Goal: Task Accomplishment & Management: Use online tool/utility

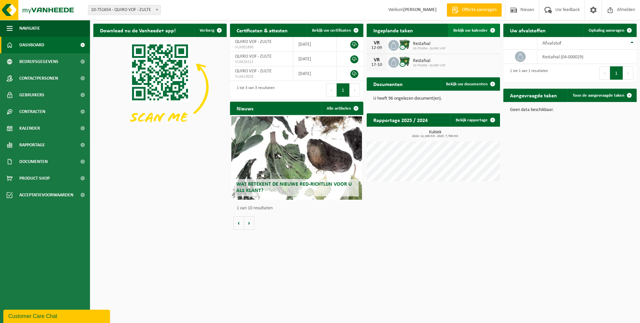
click at [472, 31] on span "Bekijk uw kalender" at bounding box center [470, 30] width 34 height 4
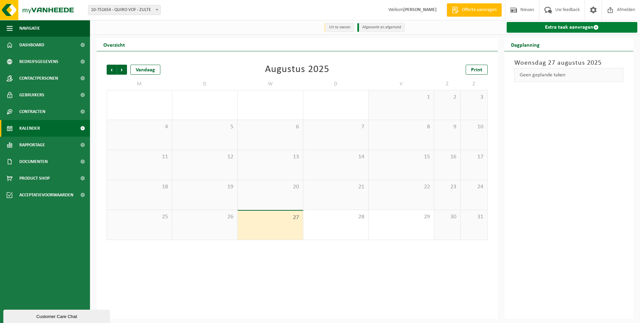
click at [560, 28] on link "Extra taak aanvragen" at bounding box center [572, 27] width 131 height 11
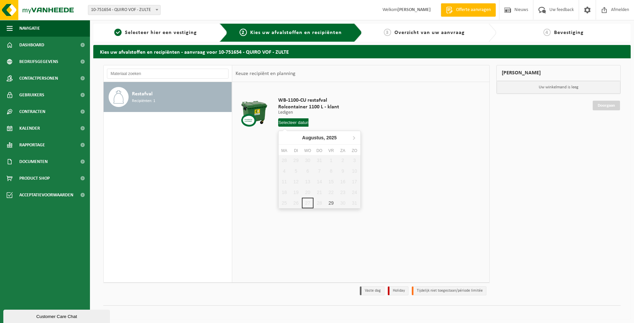
click at [288, 123] on input "text" at bounding box center [293, 122] width 31 height 8
click at [334, 203] on div "29" at bounding box center [331, 203] width 12 height 11
type input "Van [DATE]"
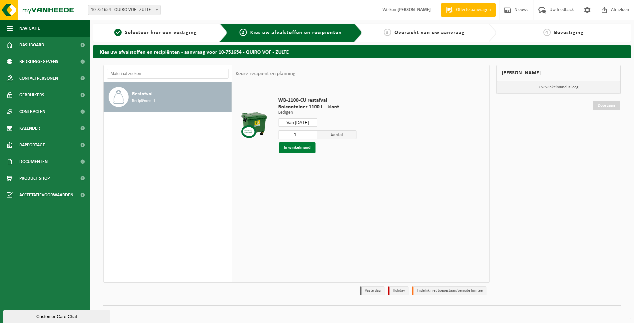
click at [306, 147] on button "In winkelmand" at bounding box center [297, 147] width 37 height 11
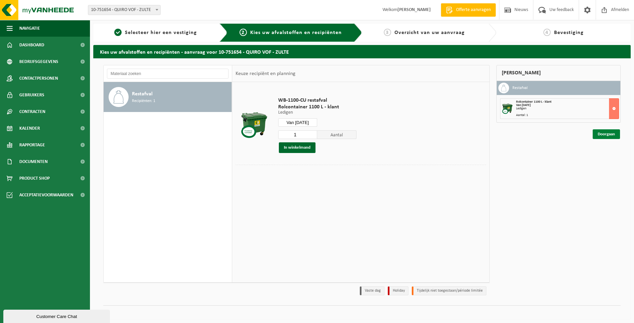
click at [605, 134] on link "Doorgaan" at bounding box center [606, 134] width 27 height 10
